Goal: Leave review/rating

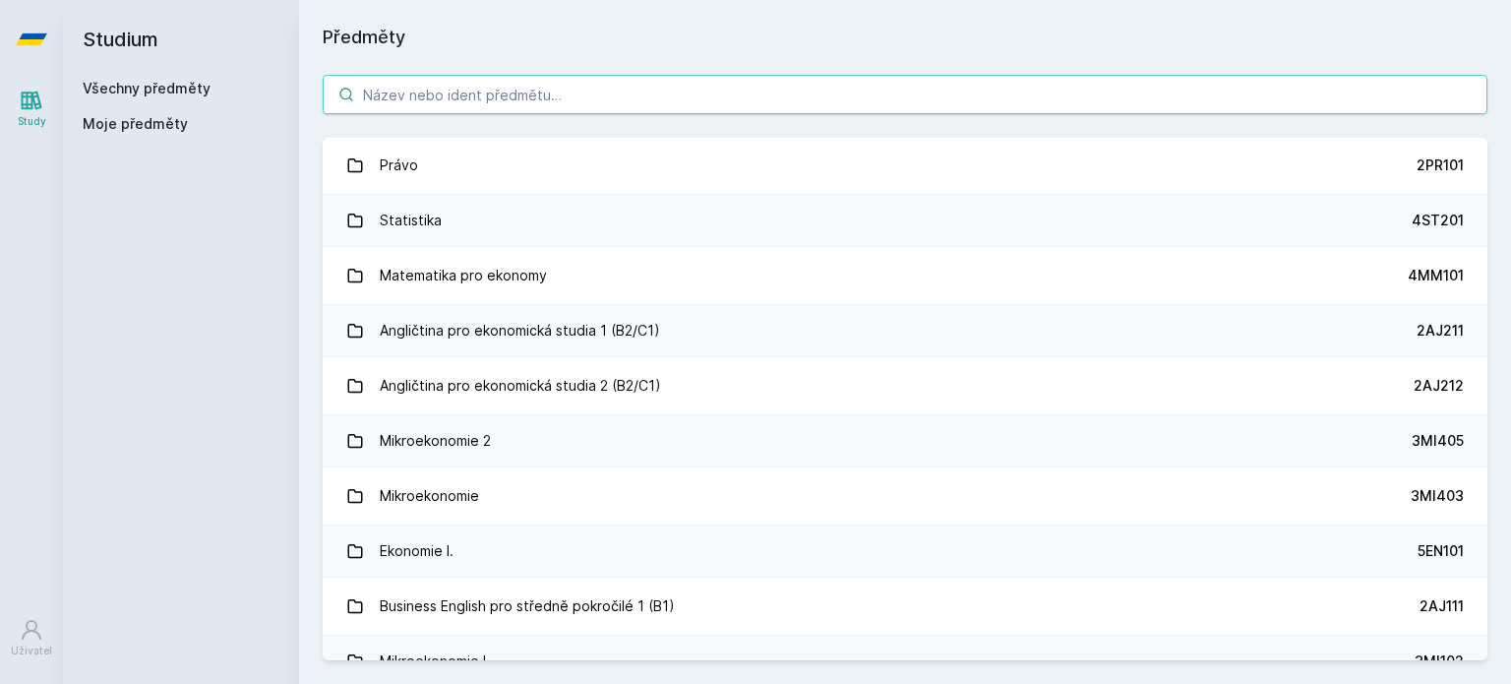
click at [495, 93] on input "search" at bounding box center [905, 94] width 1165 height 39
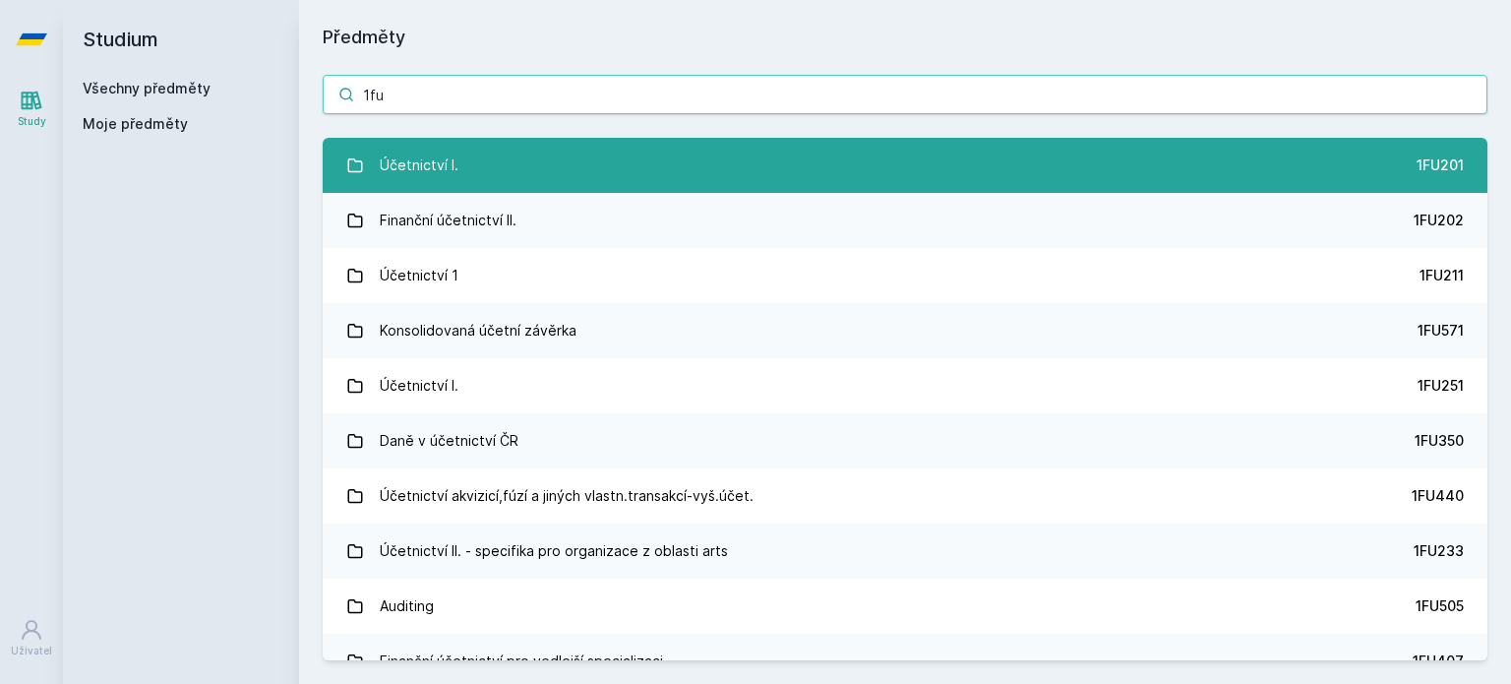
type input "1fu"
click at [531, 176] on link "Účetnictví I. 1FU201" at bounding box center [905, 165] width 1165 height 55
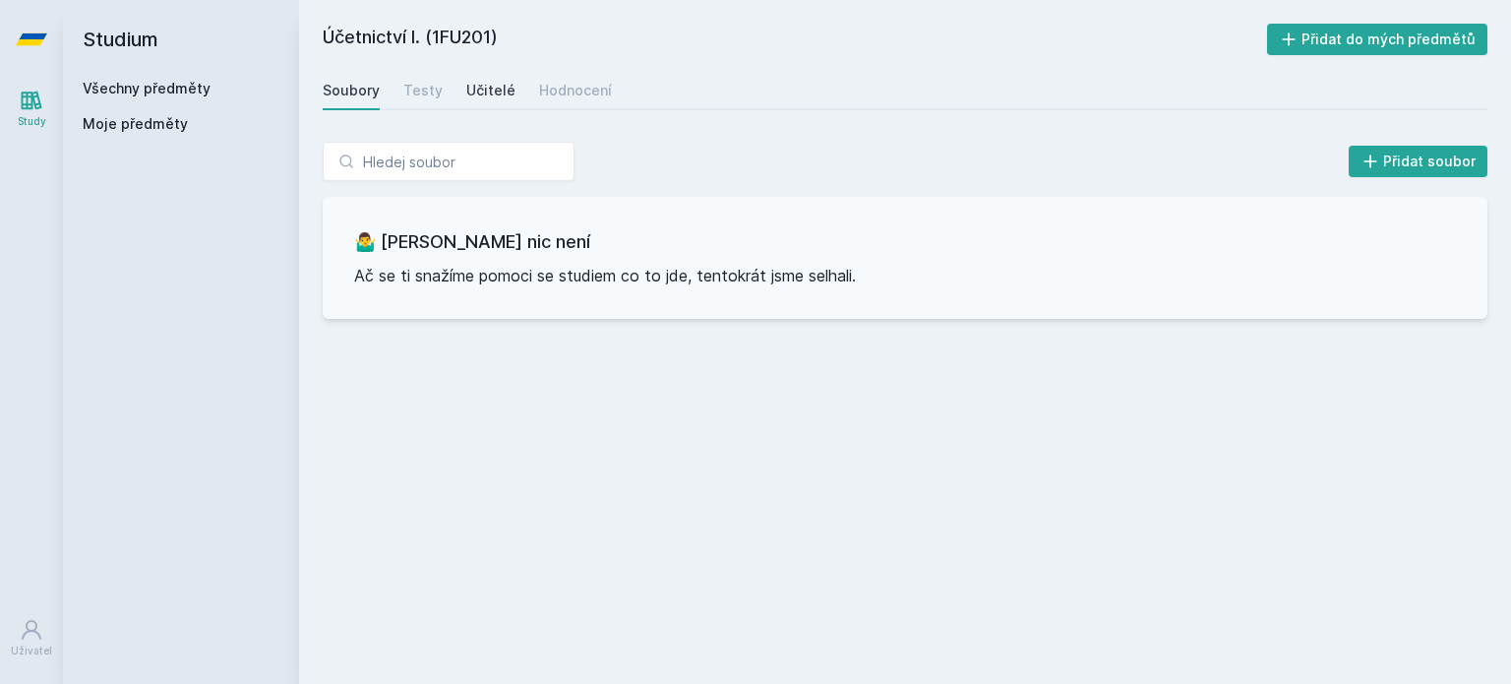
click at [506, 96] on div "Učitelé" at bounding box center [490, 91] width 49 height 20
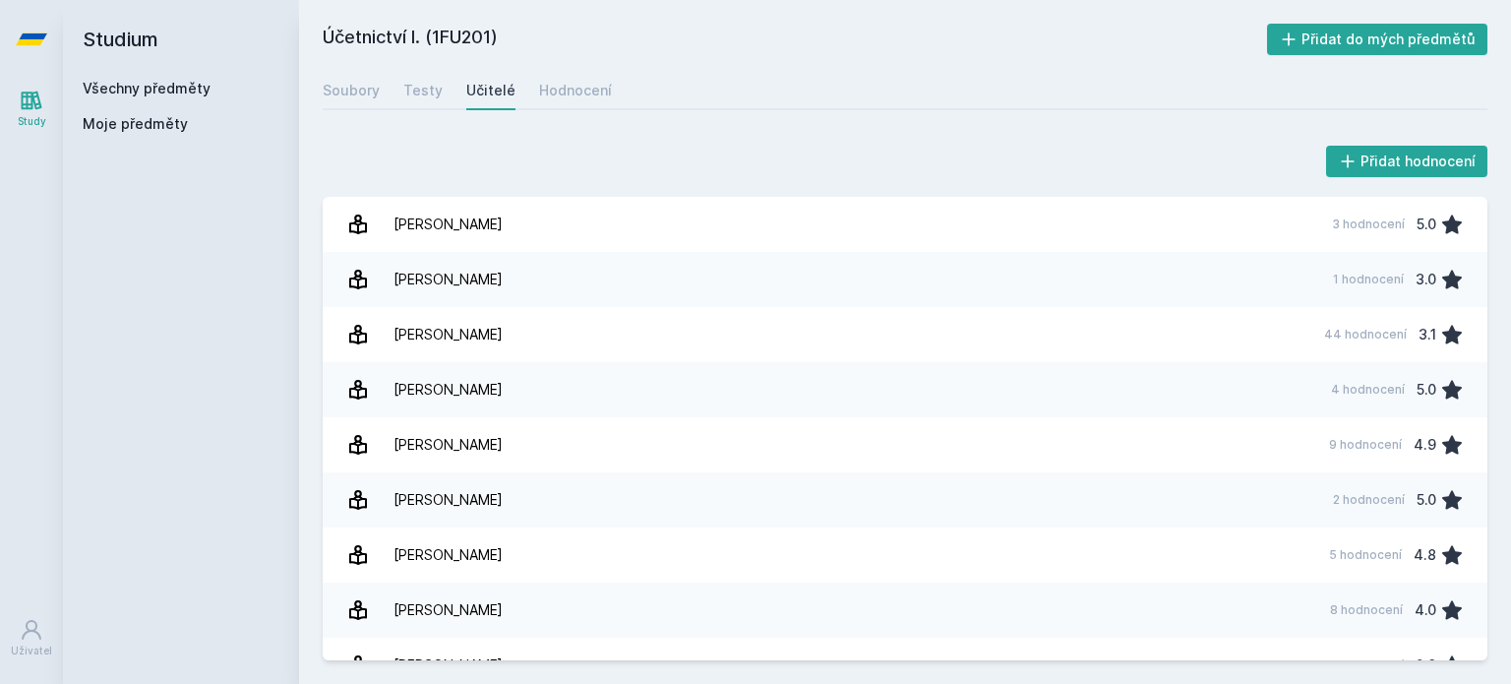
click at [506, 96] on div "Učitelé" at bounding box center [490, 91] width 49 height 20
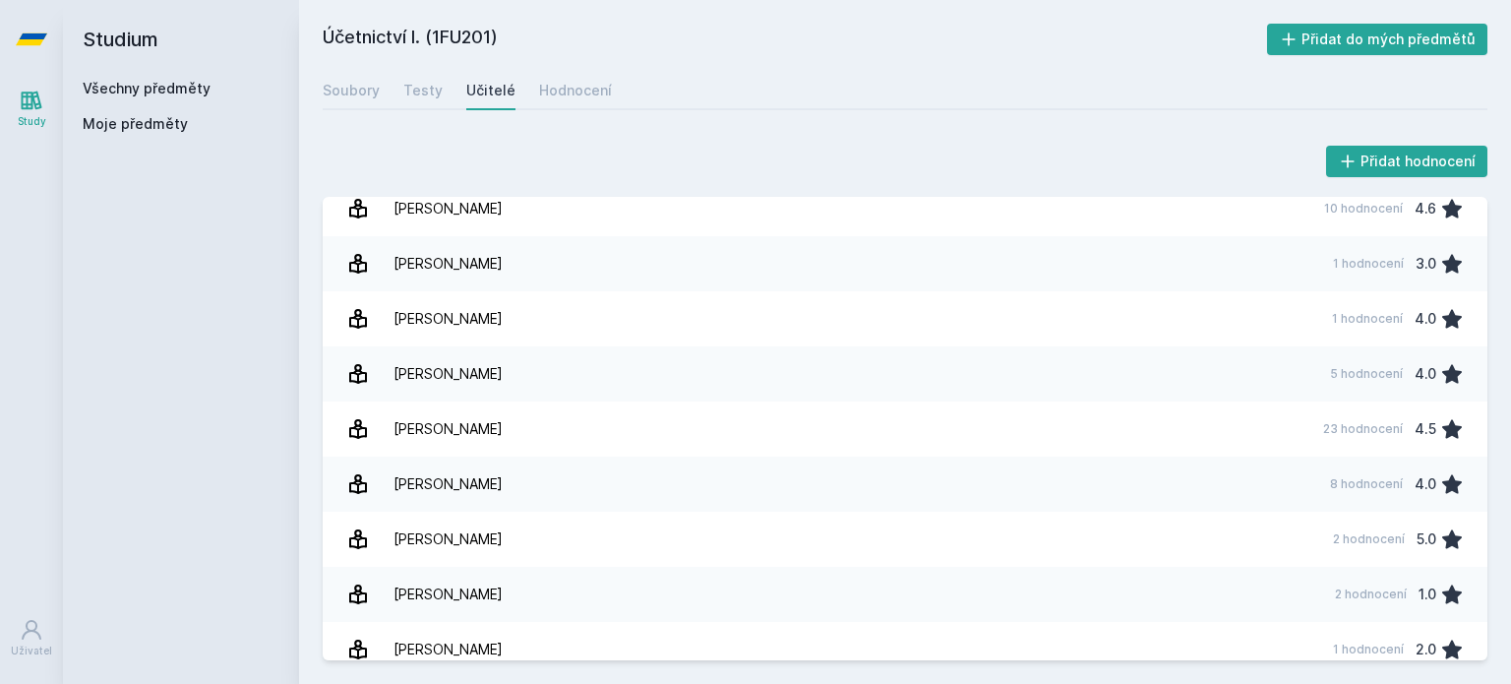
scroll to position [3557, 0]
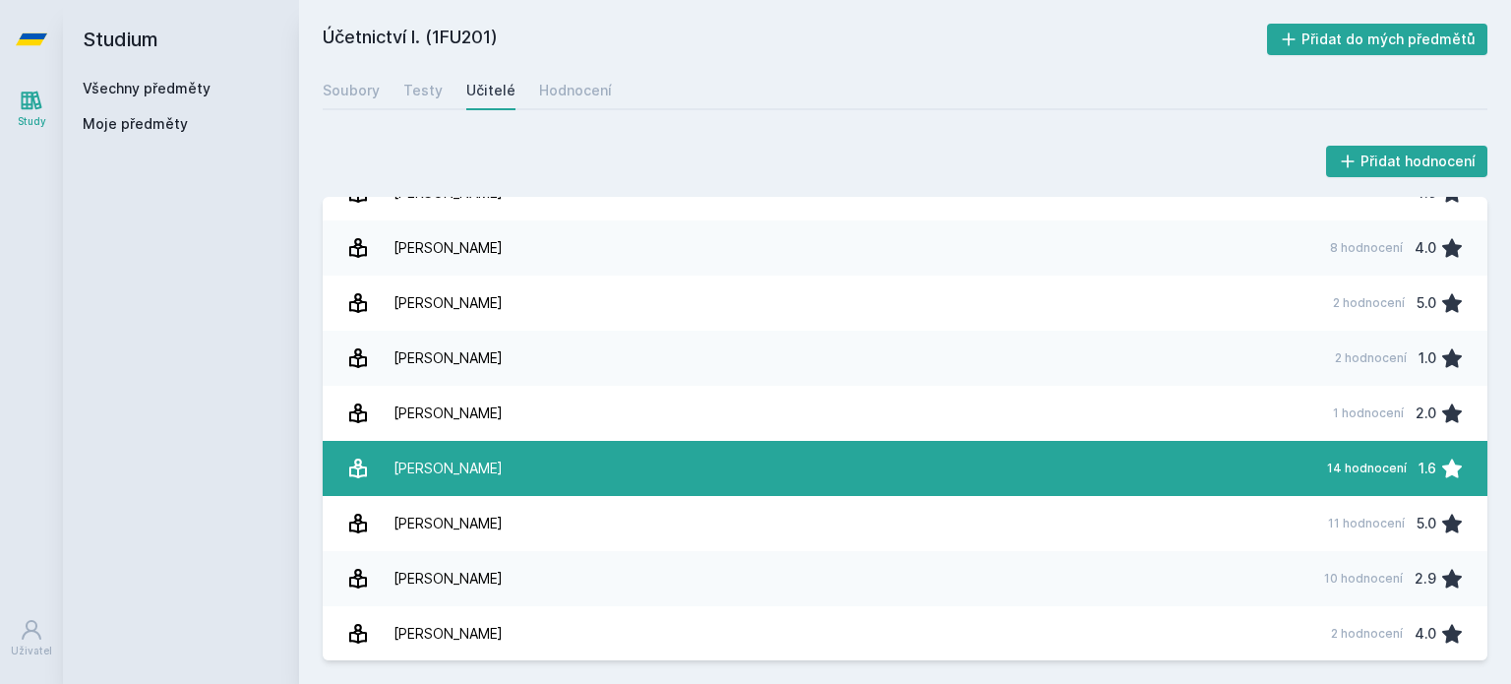
click at [655, 450] on link "[PERSON_NAME] 14 hodnocení 1.6" at bounding box center [905, 468] width 1165 height 55
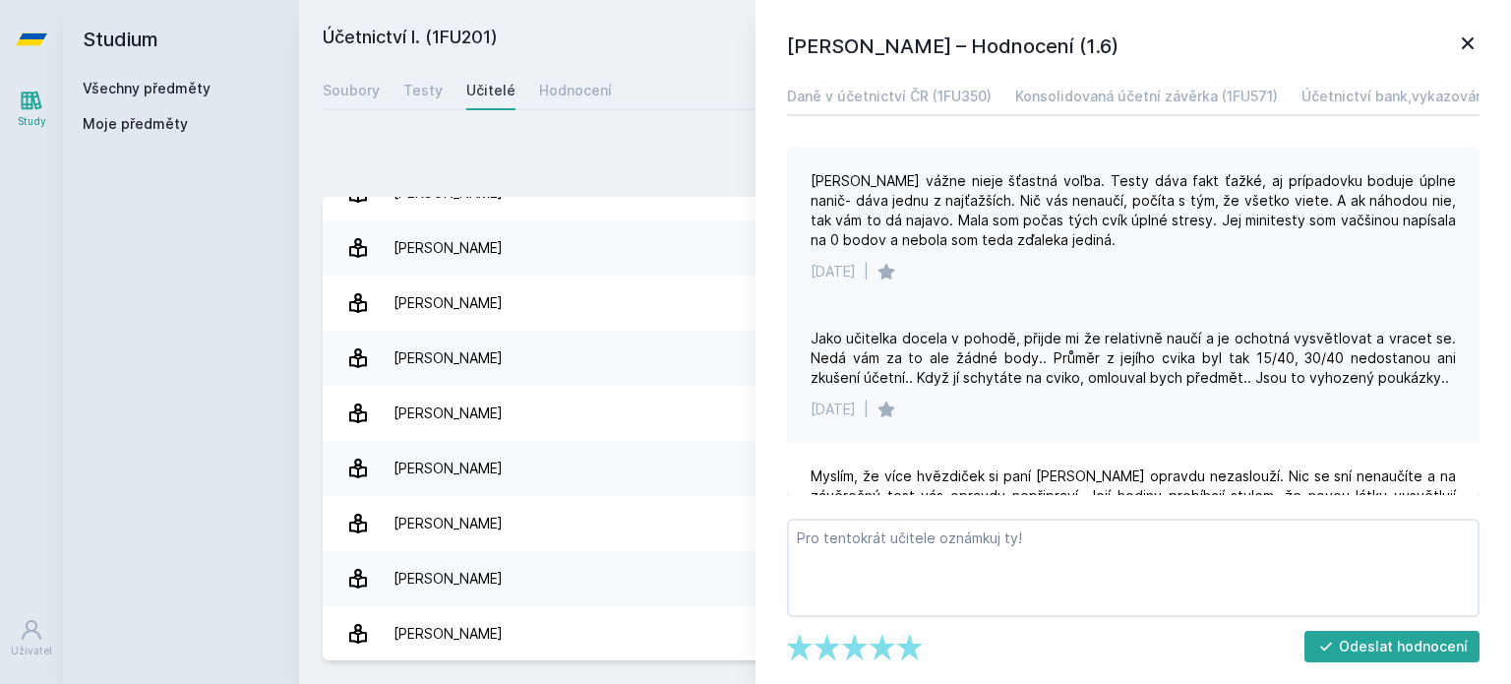
click at [1271, 280] on div "[DATE] |" at bounding box center [1133, 272] width 645 height 20
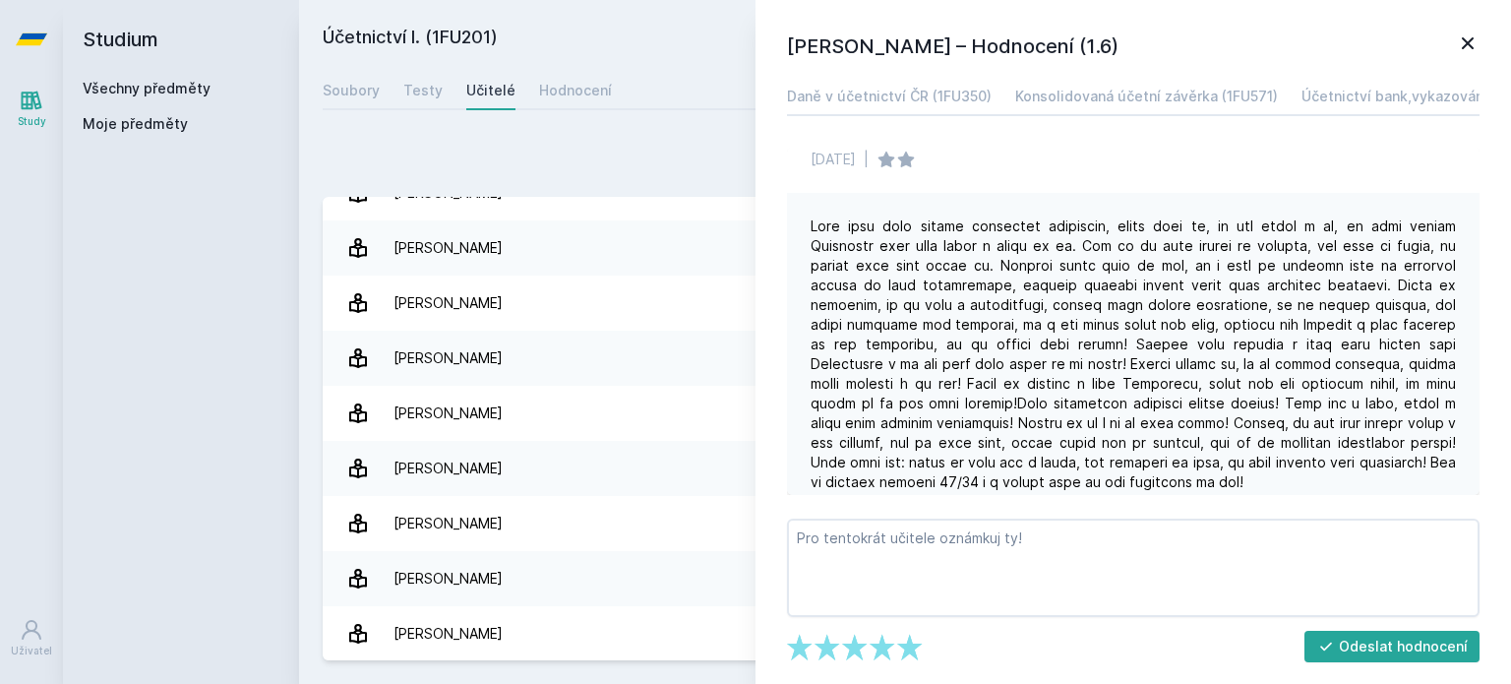
scroll to position [1377, 0]
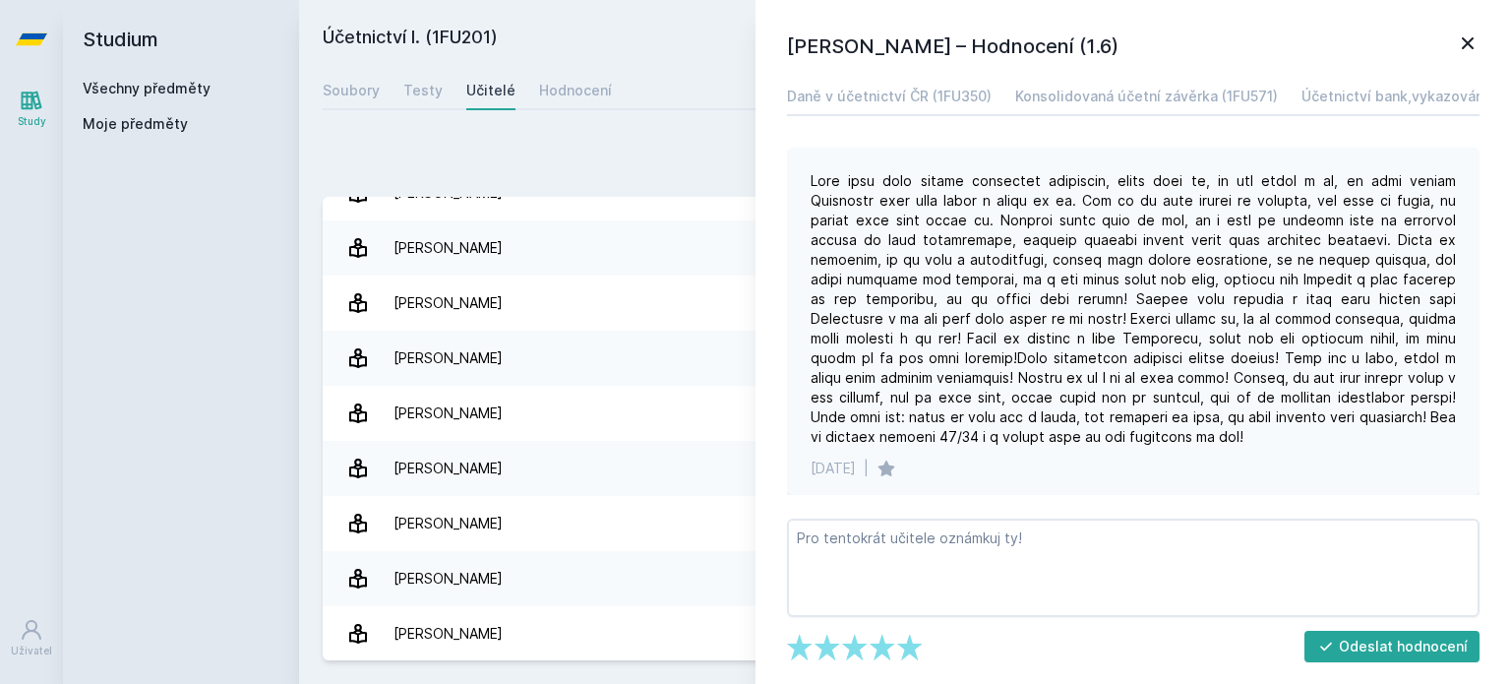
click at [1070, 326] on div at bounding box center [1133, 308] width 645 height 275
click at [1139, 350] on div at bounding box center [1133, 308] width 645 height 275
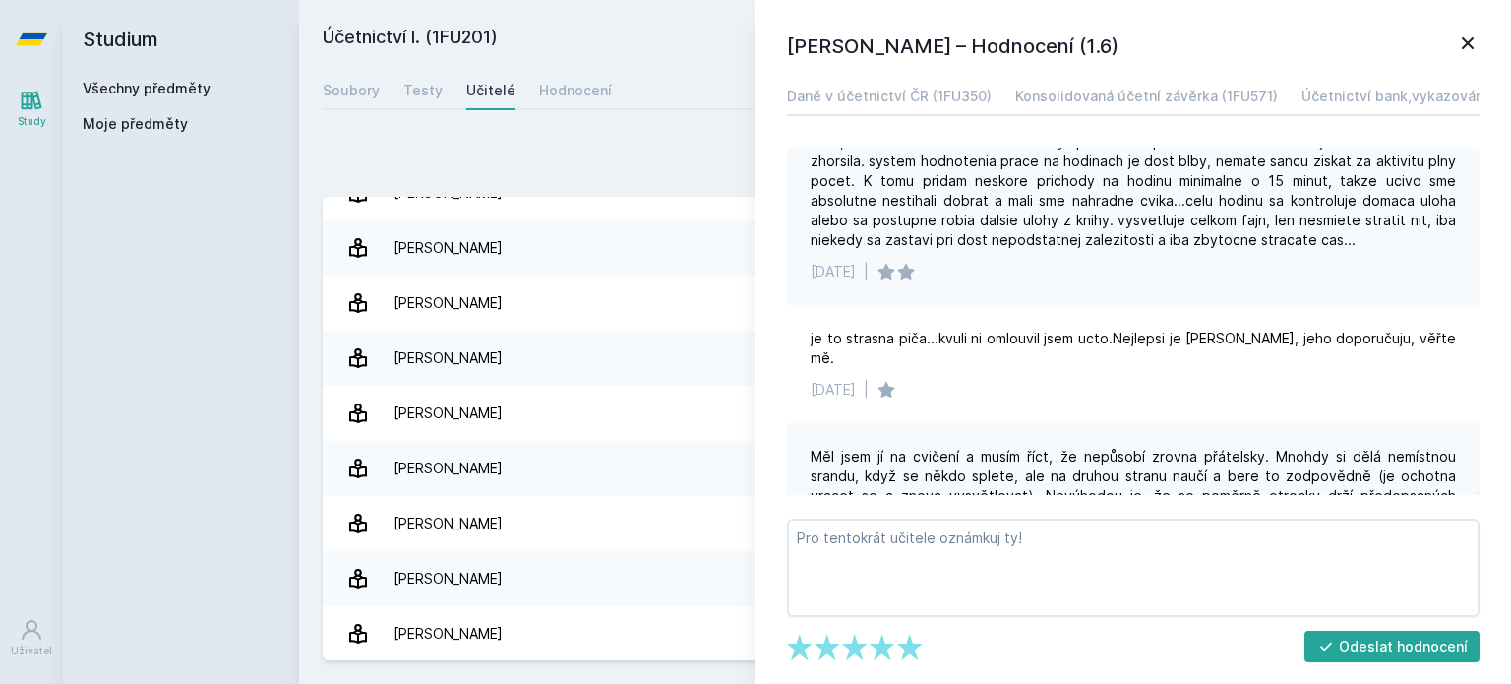
scroll to position [2405, 0]
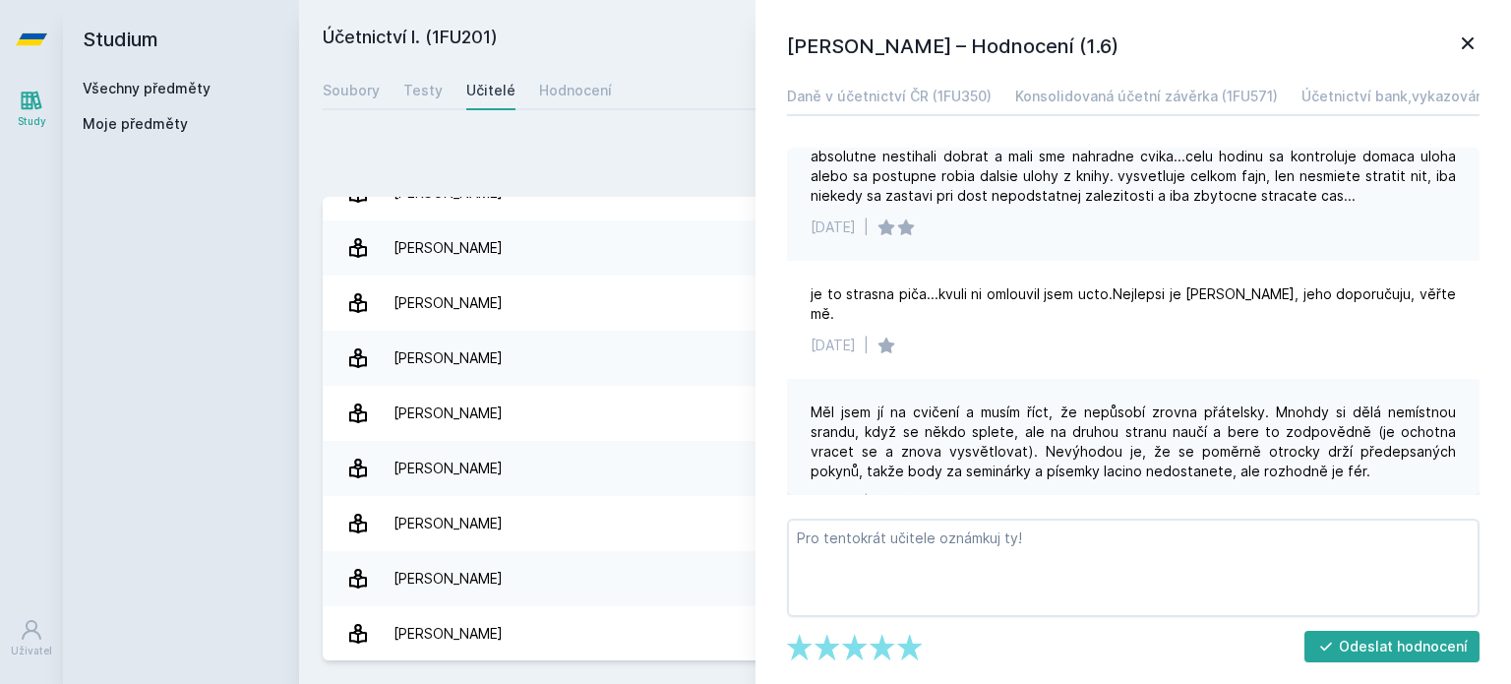
click at [695, 137] on div "Přidat hodnocení [PERSON_NAME] – Hodnocení (1.6) Daně v účetnictví ČR (1FU350) …" at bounding box center [905, 401] width 1212 height 566
